Goal: Information Seeking & Learning: Learn about a topic

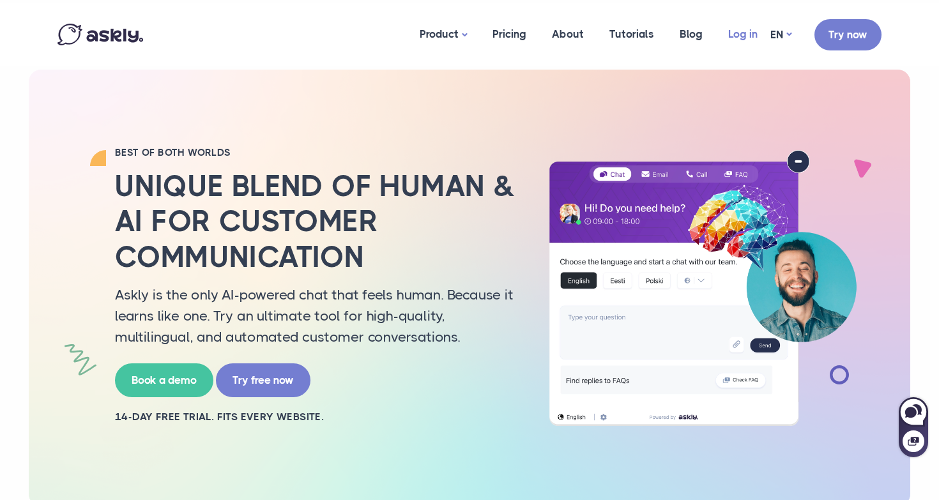
click at [743, 35] on link "Log in" at bounding box center [742, 34] width 55 height 62
click at [506, 37] on link "Pricing" at bounding box center [508, 34] width 59 height 62
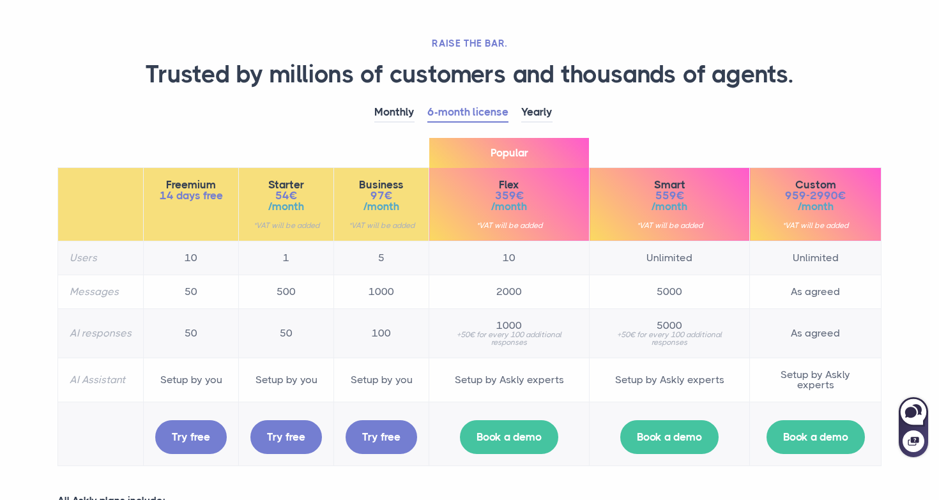
scroll to position [66, 0]
click at [415, 185] on span "Business" at bounding box center [381, 184] width 72 height 11
click at [392, 190] on span "97€" at bounding box center [381, 195] width 72 height 11
click at [546, 109] on link "Yearly" at bounding box center [536, 112] width 31 height 20
click at [485, 109] on link "6-month license" at bounding box center [467, 112] width 81 height 20
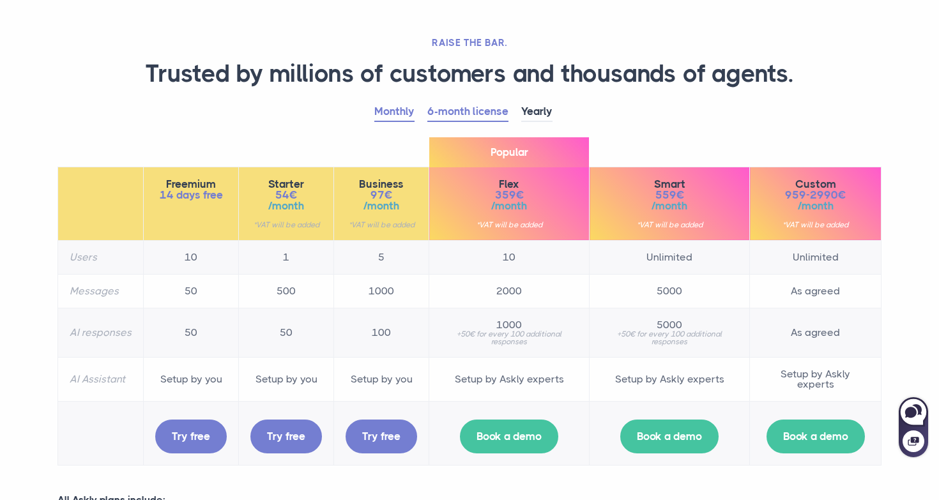
click at [400, 111] on link "Monthly" at bounding box center [394, 112] width 40 height 20
click at [487, 114] on link "6-month license" at bounding box center [467, 112] width 81 height 20
click at [395, 108] on link "Monthly" at bounding box center [394, 112] width 40 height 20
click at [469, 113] on link "6-month license" at bounding box center [467, 112] width 81 height 20
click at [527, 109] on link "Yearly" at bounding box center [536, 112] width 31 height 20
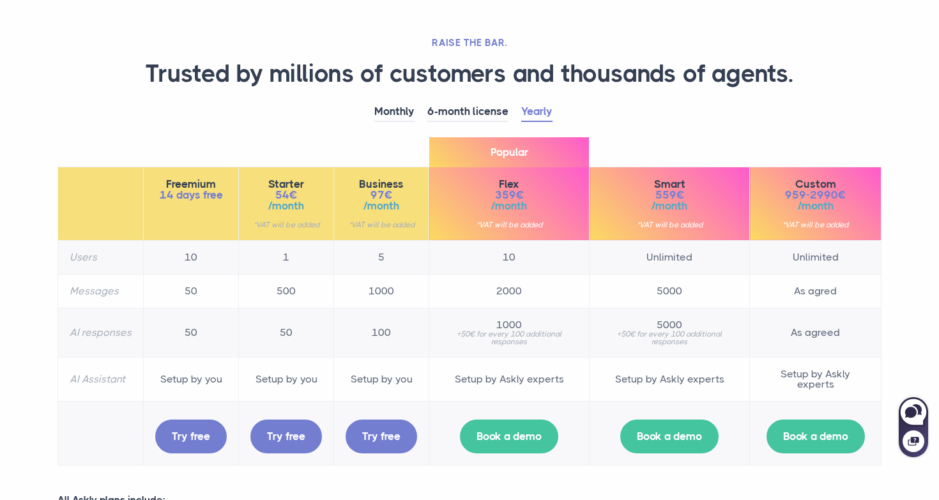
click at [376, 181] on span "Business" at bounding box center [381, 184] width 72 height 11
click at [381, 289] on td "1000" at bounding box center [381, 291] width 95 height 34
click at [386, 331] on td "100" at bounding box center [381, 332] width 95 height 49
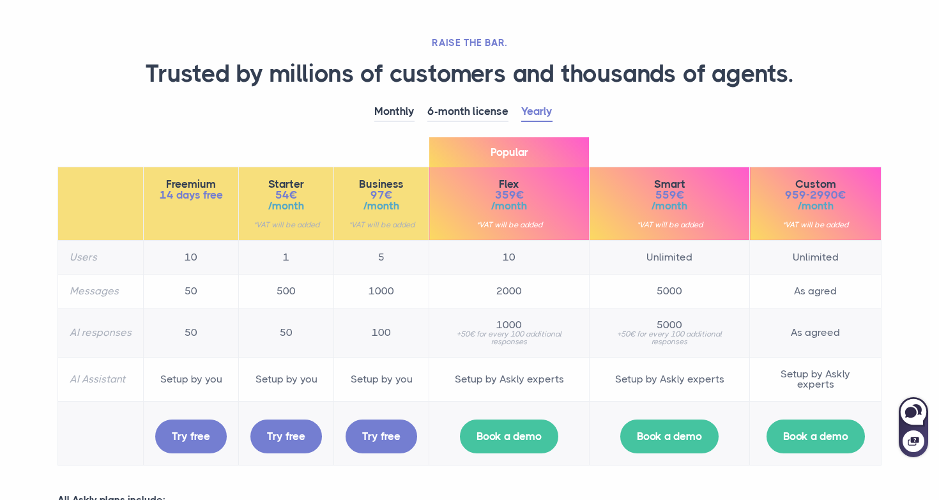
click at [386, 331] on td "100" at bounding box center [381, 332] width 95 height 49
click at [900, 135] on section "RAISE THE BAR. Trusted by millions of customers and thousands of agents. Monthl…" at bounding box center [469, 405] width 939 height 943
